Goal: Information Seeking & Learning: Find specific fact

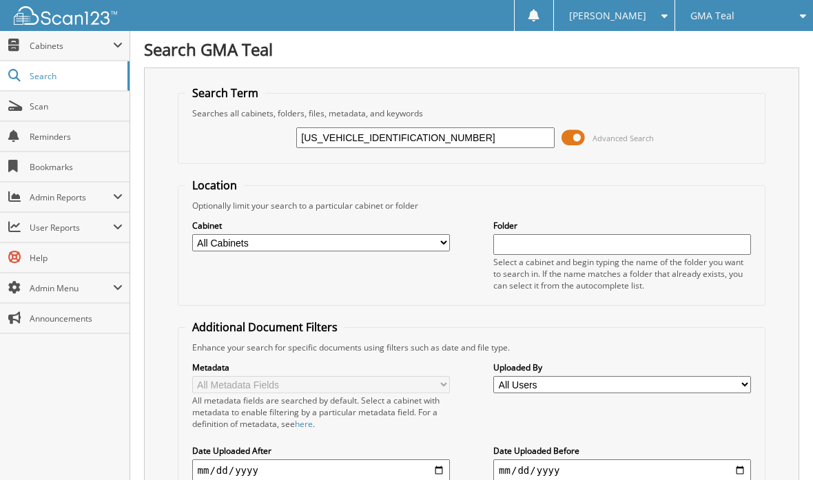
type input "JTDBDMHE3PJ003015"
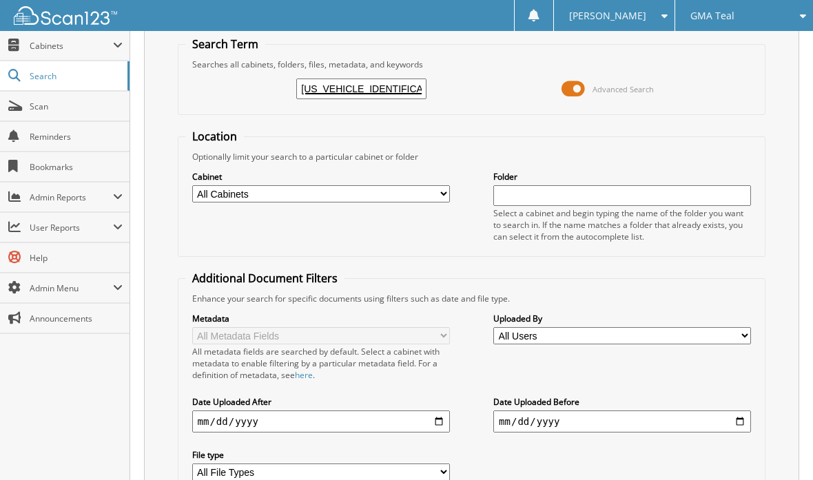
scroll to position [168, 0]
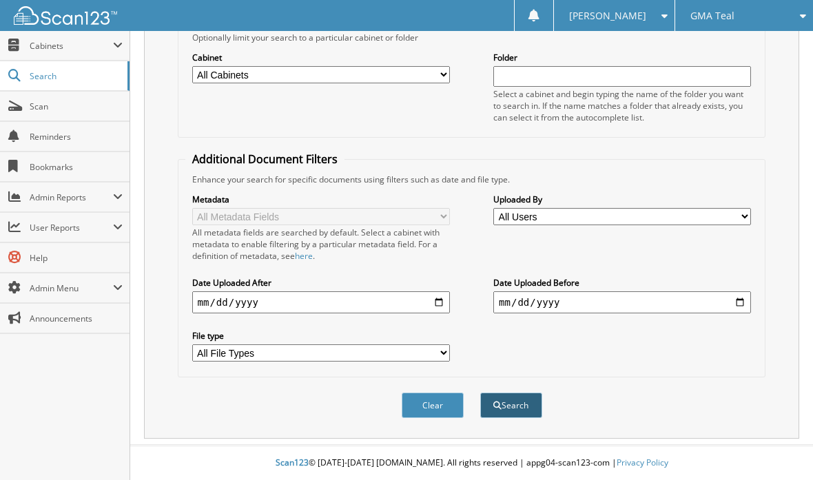
click at [500, 407] on span "submit" at bounding box center [497, 406] width 8 height 8
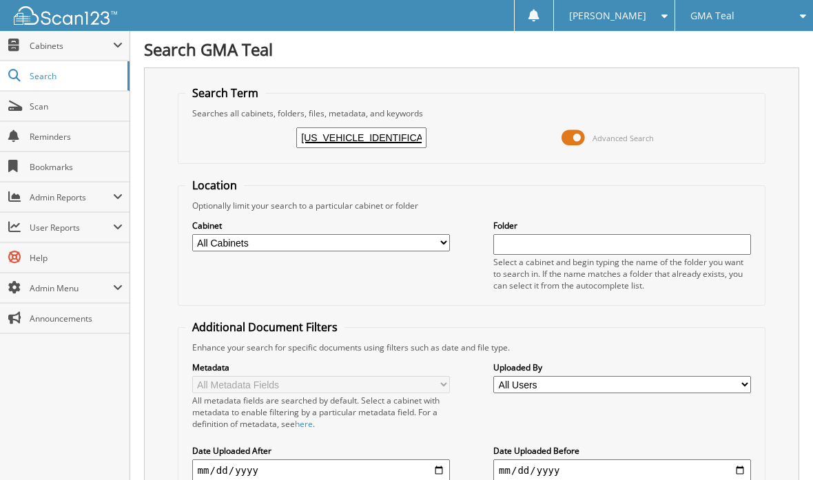
click at [346, 136] on input "JTDBDMHE3PJ003015" at bounding box center [361, 137] width 130 height 21
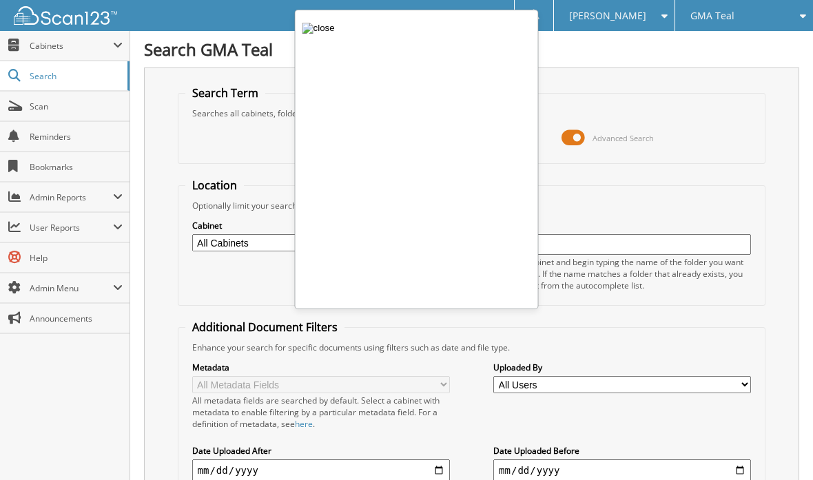
click at [311, 28] on img "button" at bounding box center [319, 28] width 32 height 11
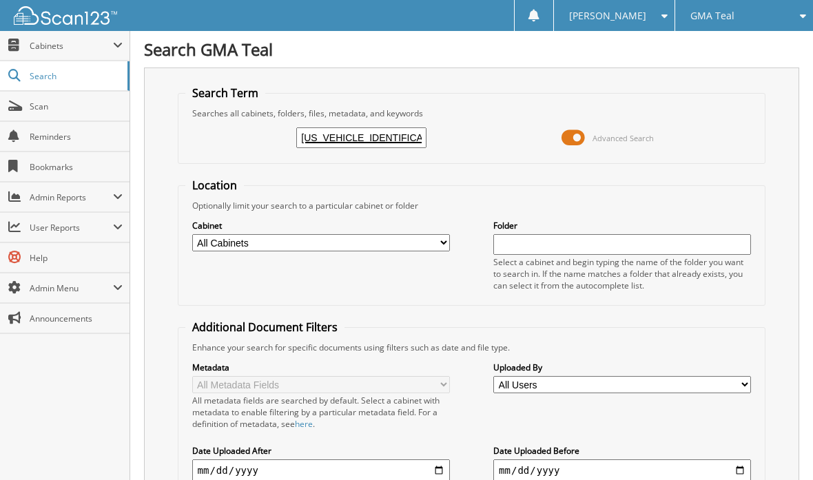
click at [323, 142] on input "JTDBDMHE3PJ003015" at bounding box center [361, 137] width 130 height 21
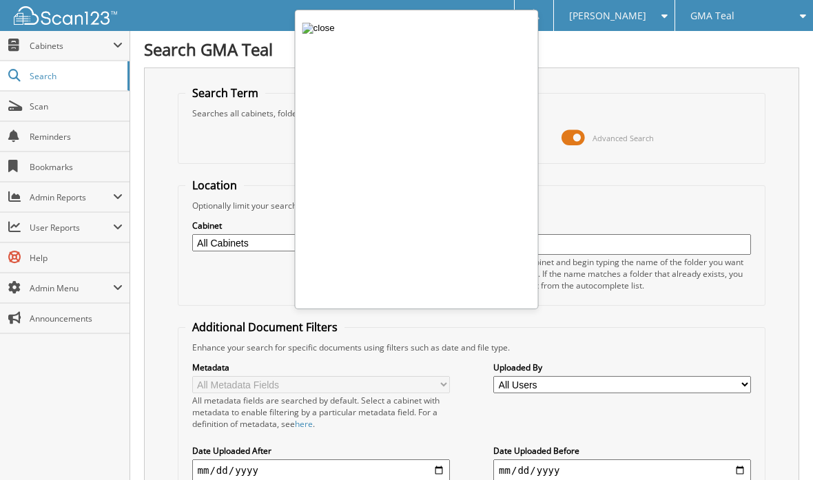
click at [311, 24] on img "button" at bounding box center [319, 28] width 32 height 11
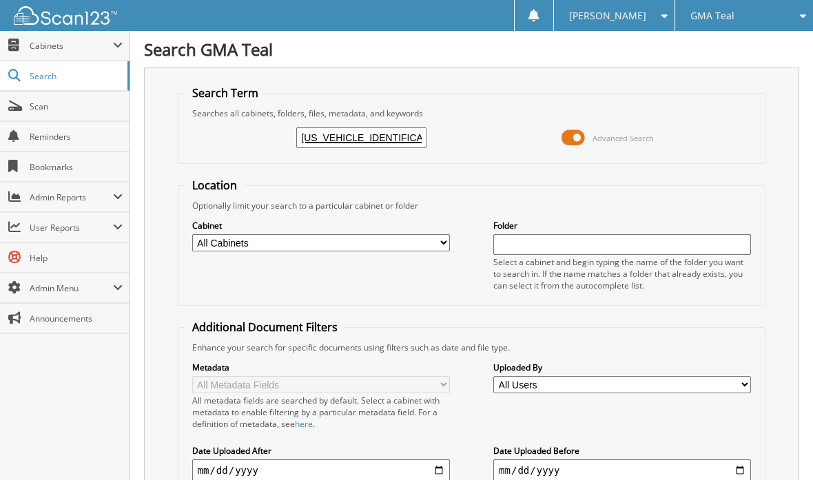
click at [300, 140] on input "JTDBDMHE3PJ003015" at bounding box center [361, 137] width 130 height 21
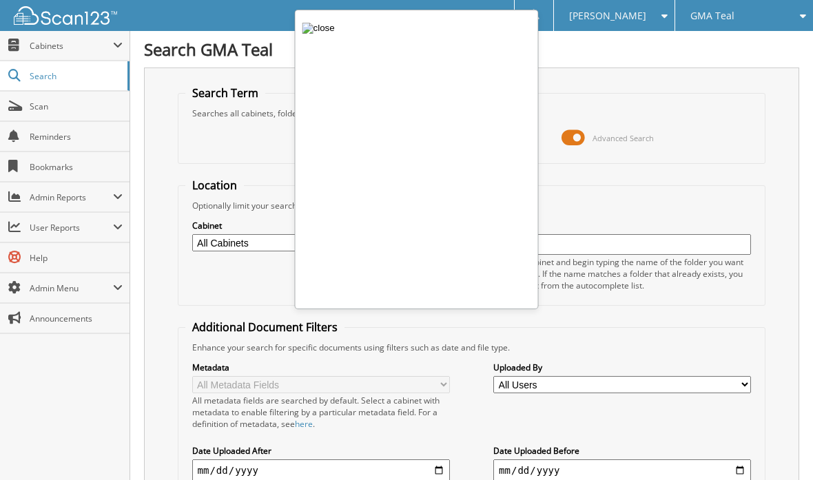
click at [311, 30] on img "button" at bounding box center [319, 28] width 32 height 11
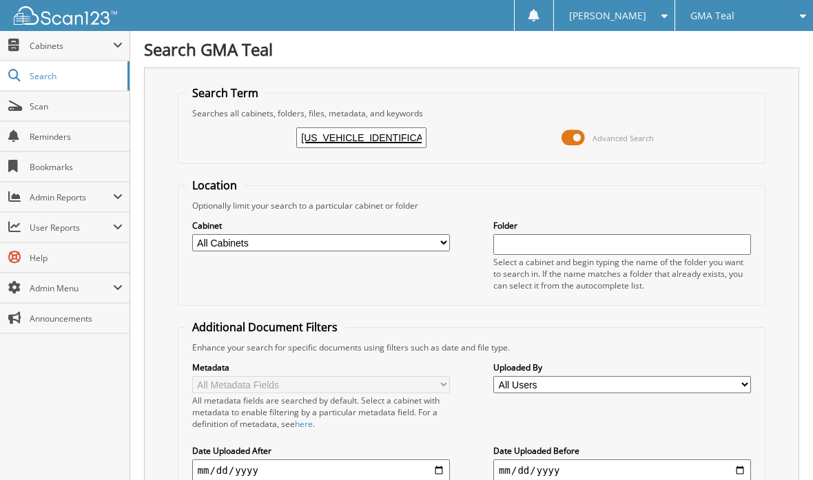
drag, startPoint x: 403, startPoint y: 136, endPoint x: 282, endPoint y: 134, distance: 121.3
click at [282, 134] on div "JTDBDMHE3PJ003015 Advanced Search" at bounding box center [471, 137] width 573 height 37
type input "12616927"
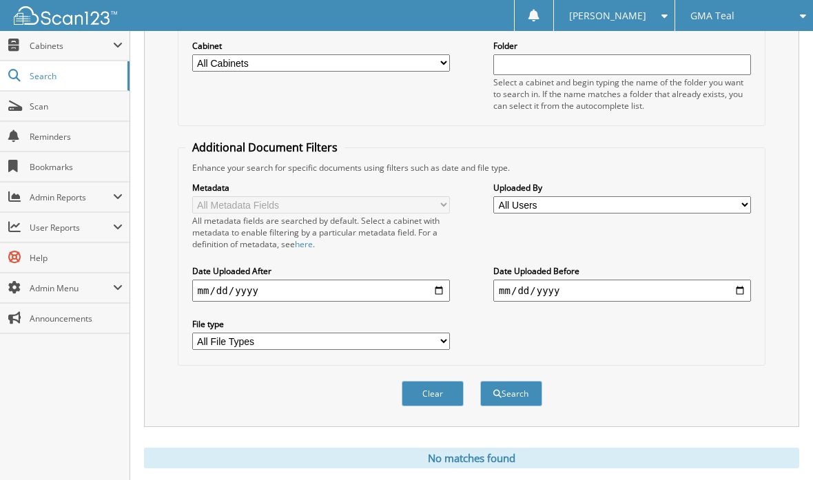
scroll to position [216, 0]
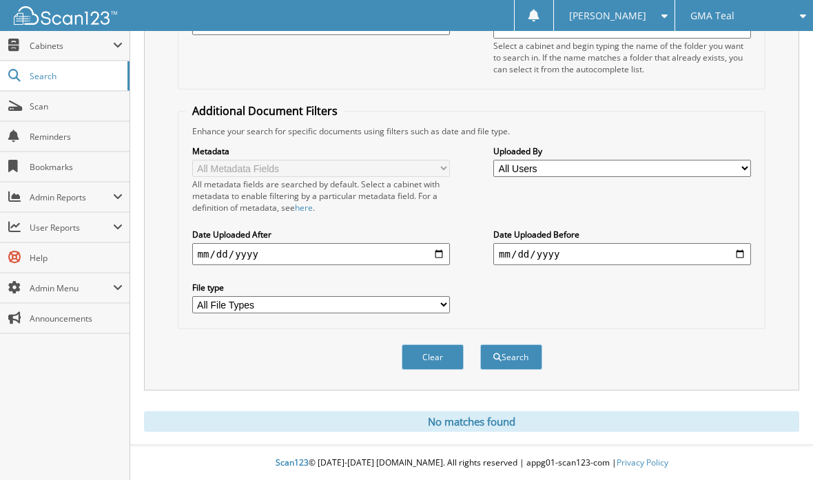
click at [358, 256] on input "date" at bounding box center [321, 254] width 258 height 22
click at [438, 253] on input "date" at bounding box center [321, 254] width 258 height 22
type input "[DATE]"
click at [742, 254] on input "date" at bounding box center [622, 254] width 258 height 22
type input "[DATE]"
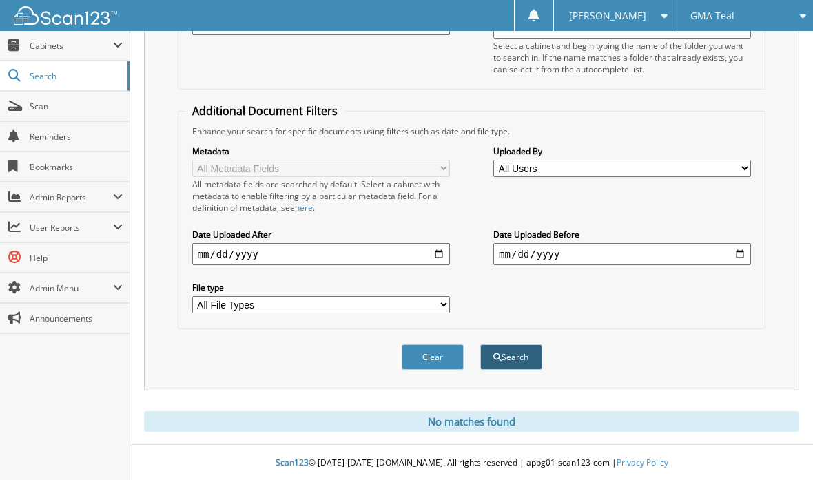
click at [512, 358] on button "Search" at bounding box center [511, 357] width 62 height 25
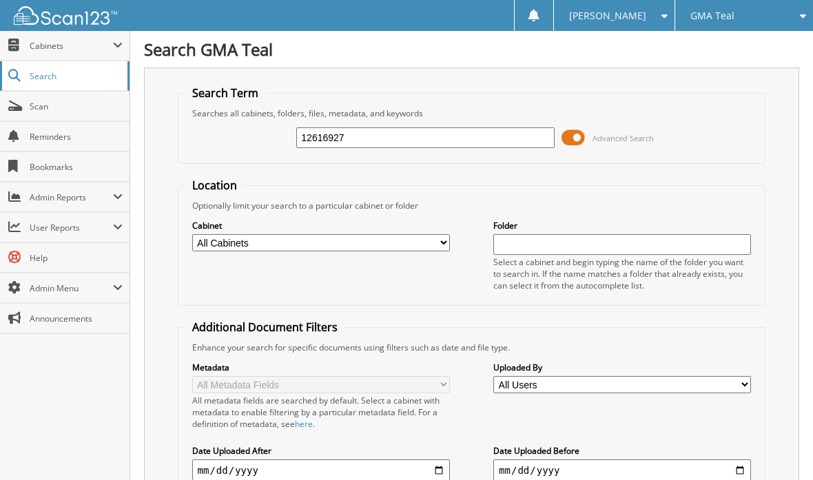
click at [50, 70] on span "Search" at bounding box center [75, 76] width 91 height 12
